Goal: Transaction & Acquisition: Purchase product/service

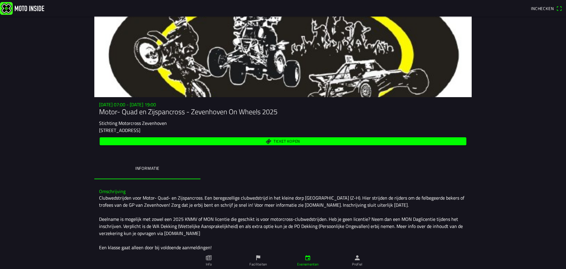
click at [256, 143] on span "Ticket kopen" at bounding box center [283, 141] width 360 height 8
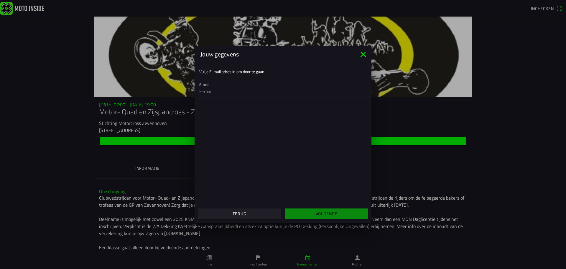
click at [232, 92] on input "email" at bounding box center [282, 91] width 167 height 12
type input "cornekroon@hotmail.com"
click at [0, 0] on slot "Volgende" at bounding box center [0, 0] width 0 height 0
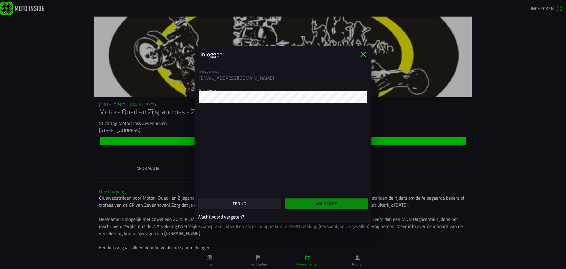
click at [249, 208] on span "Terug" at bounding box center [240, 203] width 74 height 11
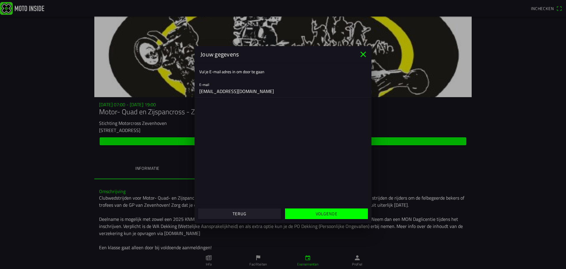
click at [366, 52] on icon "close" at bounding box center [363, 54] width 9 height 9
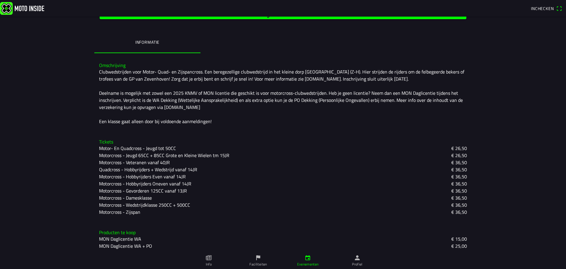
scroll to position [128, 0]
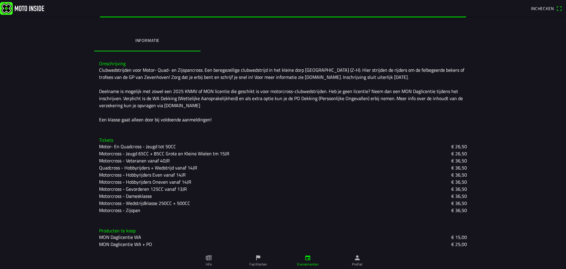
click at [0, 0] on slot "Motorcross - Hobbyrijders Even vanaf 14JR" at bounding box center [0, 0] width 0 height 0
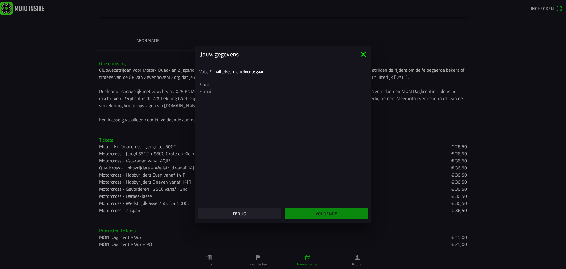
click at [366, 55] on icon "close" at bounding box center [363, 54] width 9 height 9
